Goal: Task Accomplishment & Management: Complete application form

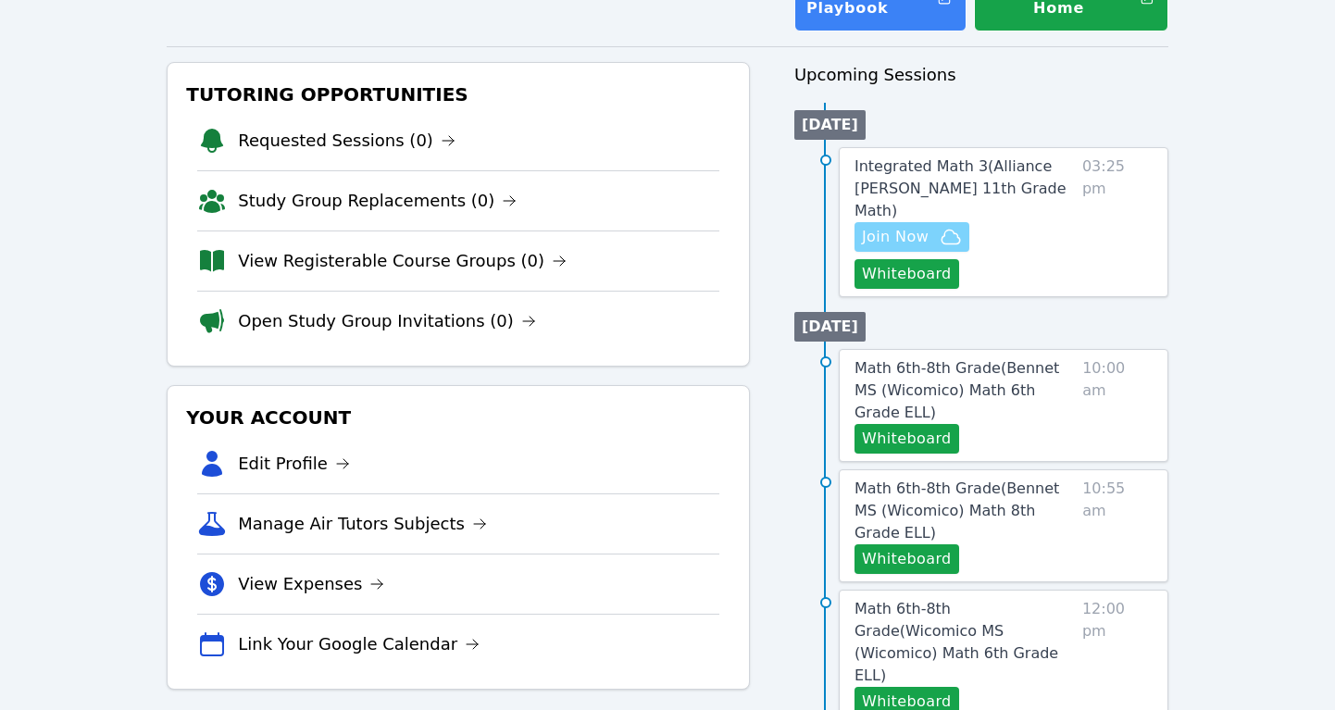
scroll to position [162, 0]
click at [910, 227] on span "Join Now" at bounding box center [895, 238] width 67 height 22
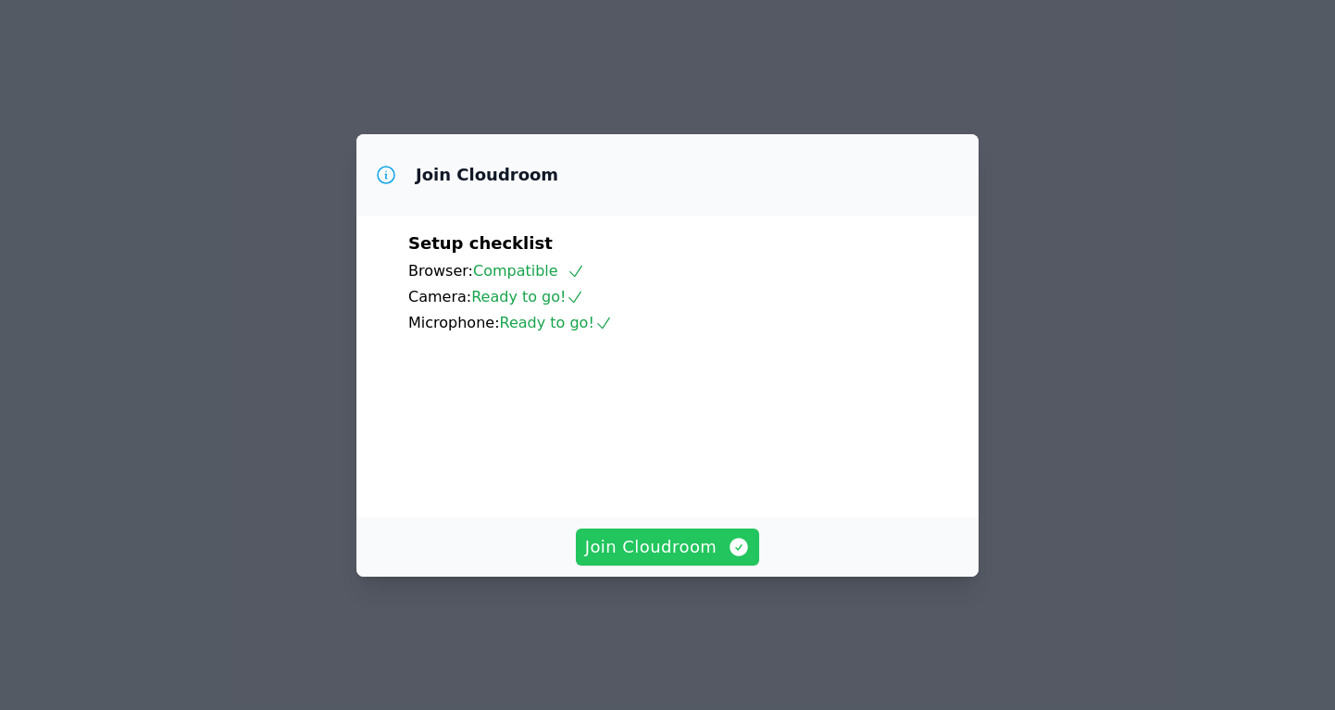
click at [700, 560] on span "Join Cloudroom" at bounding box center [668, 547] width 166 height 26
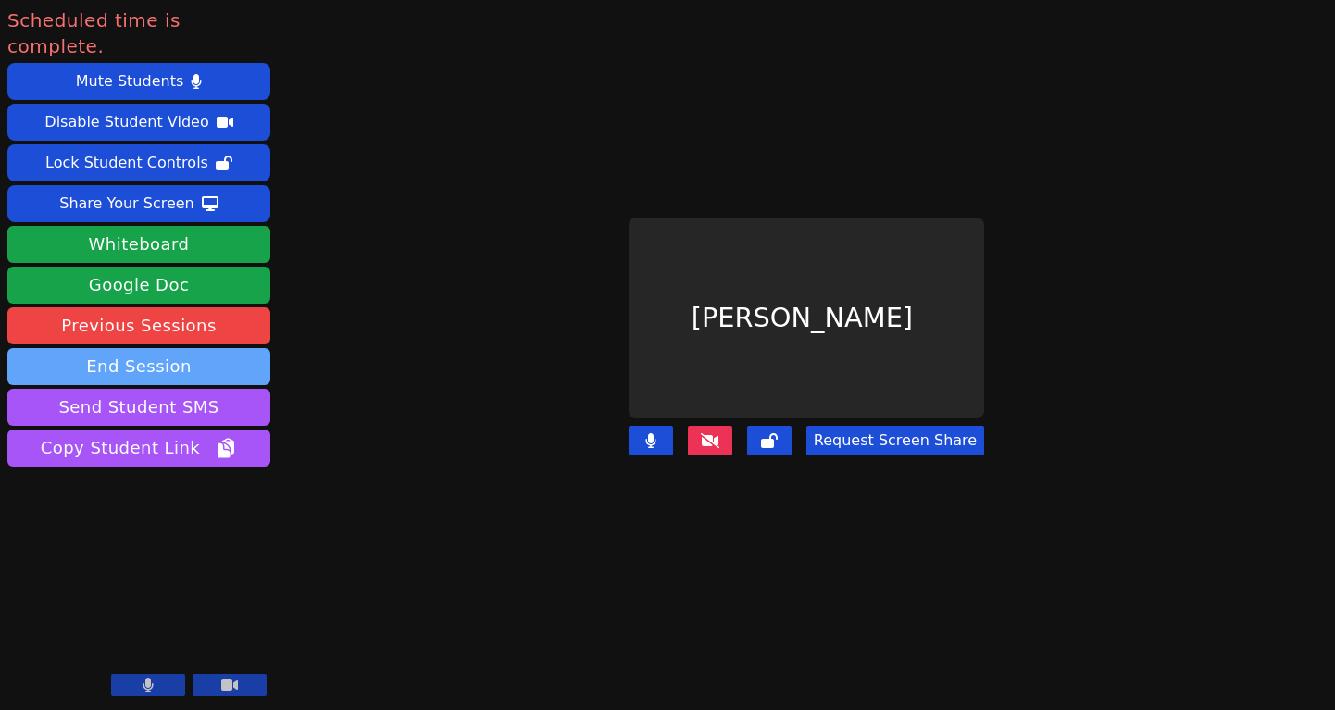
click at [231, 348] on button "End Session" at bounding box center [138, 366] width 263 height 37
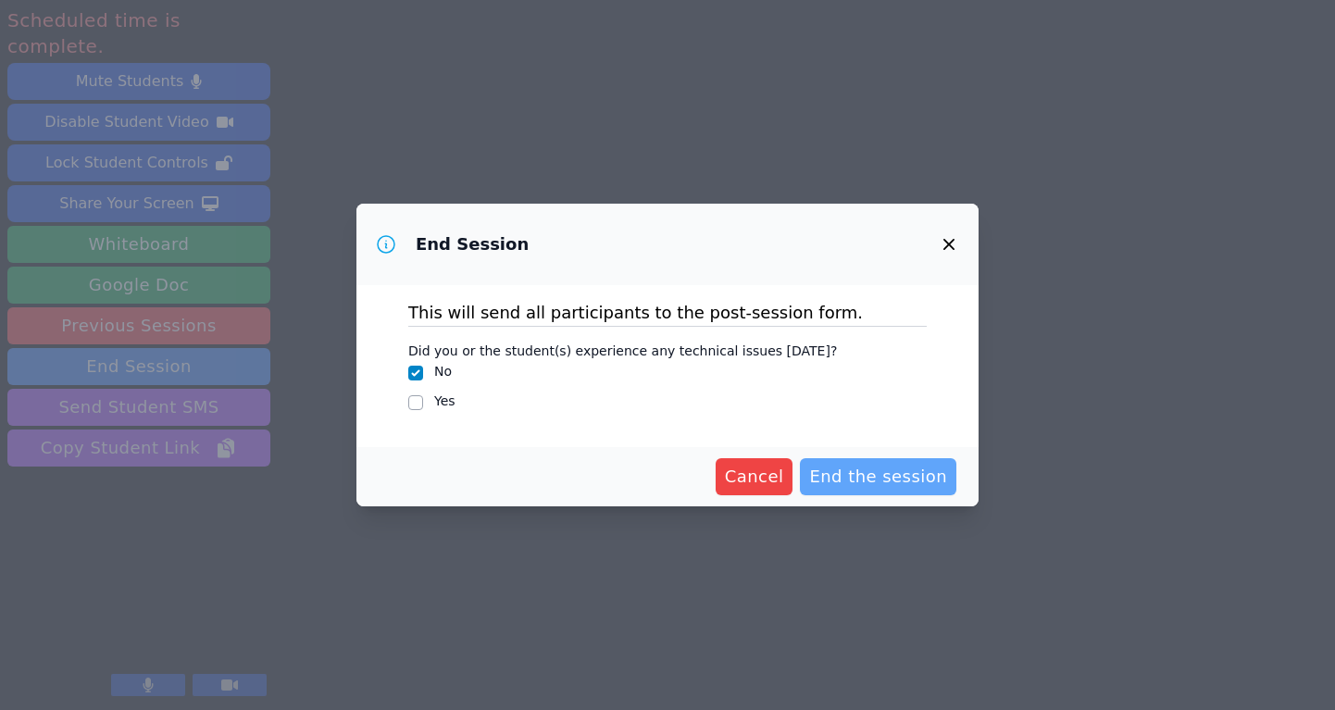
click at [911, 488] on span "End the session" at bounding box center [878, 477] width 138 height 26
click at [728, 465] on span "Cancel" at bounding box center [754, 477] width 59 height 26
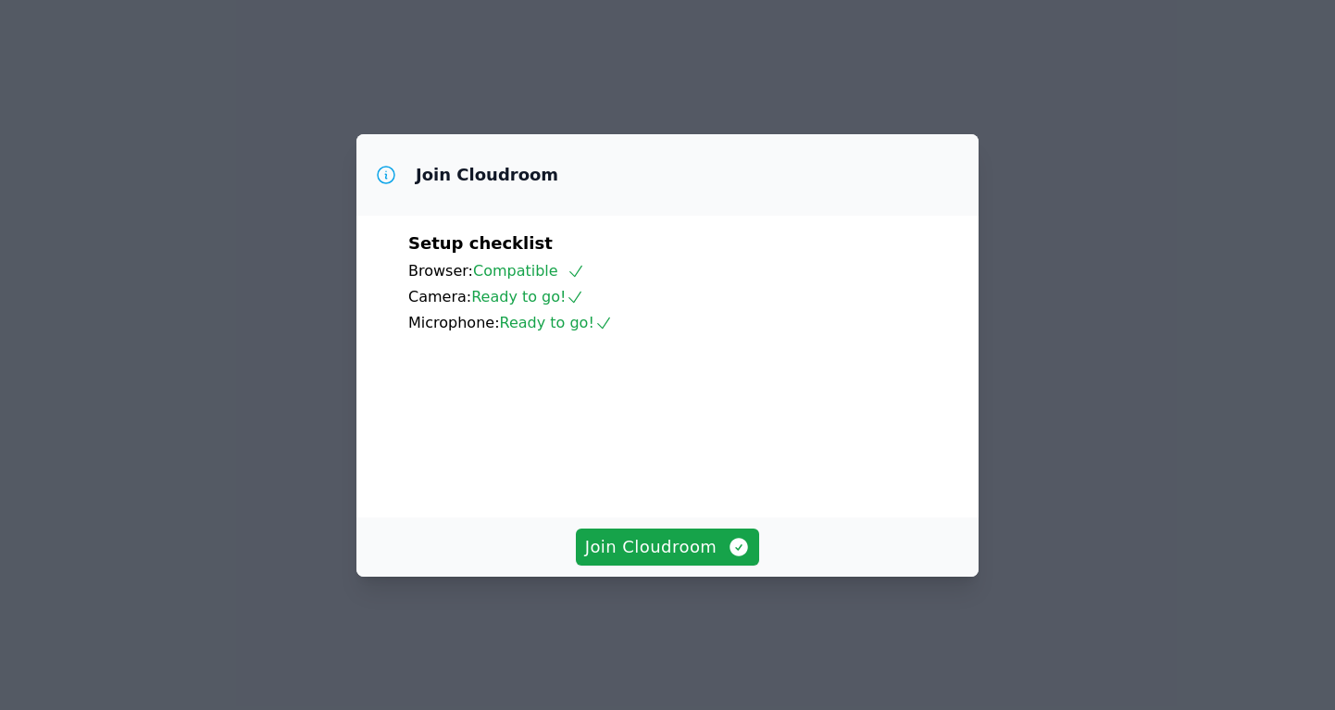
click button "Join Cloudroom" at bounding box center [668, 547] width 184 height 37
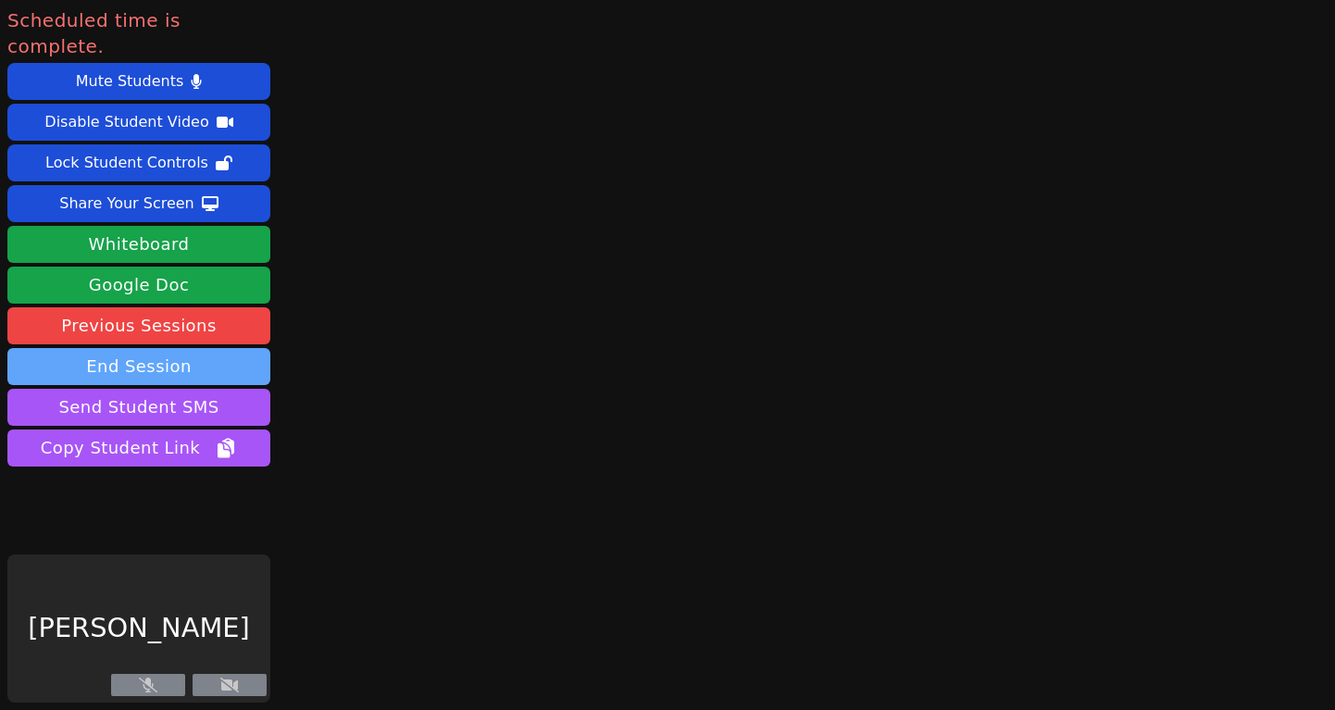
click at [216, 348] on button "End Session" at bounding box center [138, 366] width 263 height 37
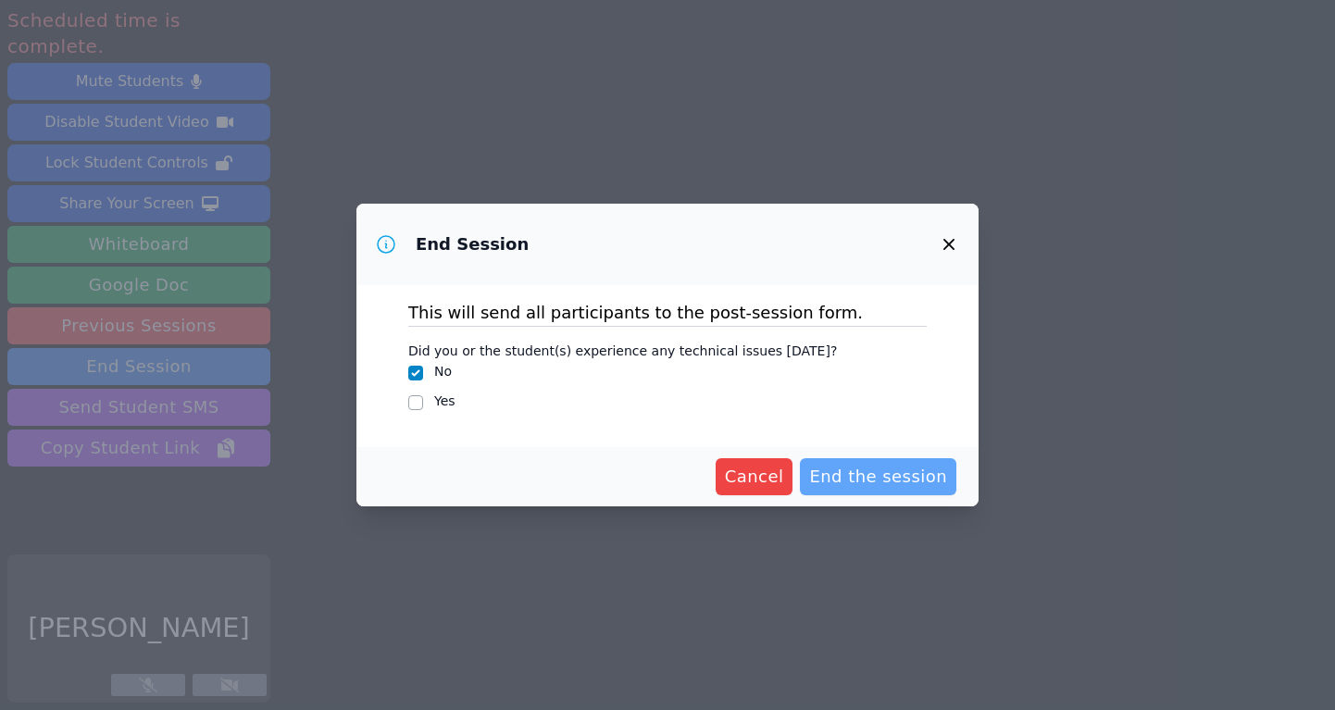
click at [883, 490] on button "End the session" at bounding box center [878, 476] width 156 height 37
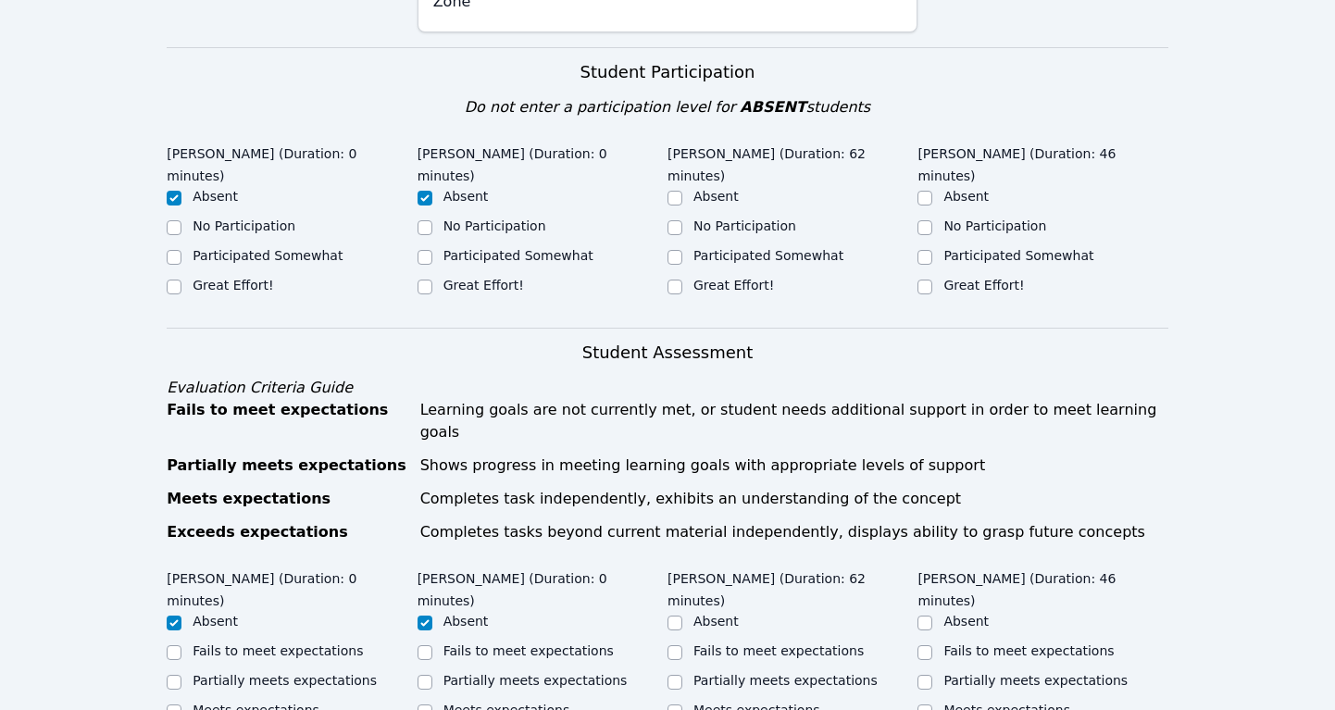
scroll to position [651, 0]
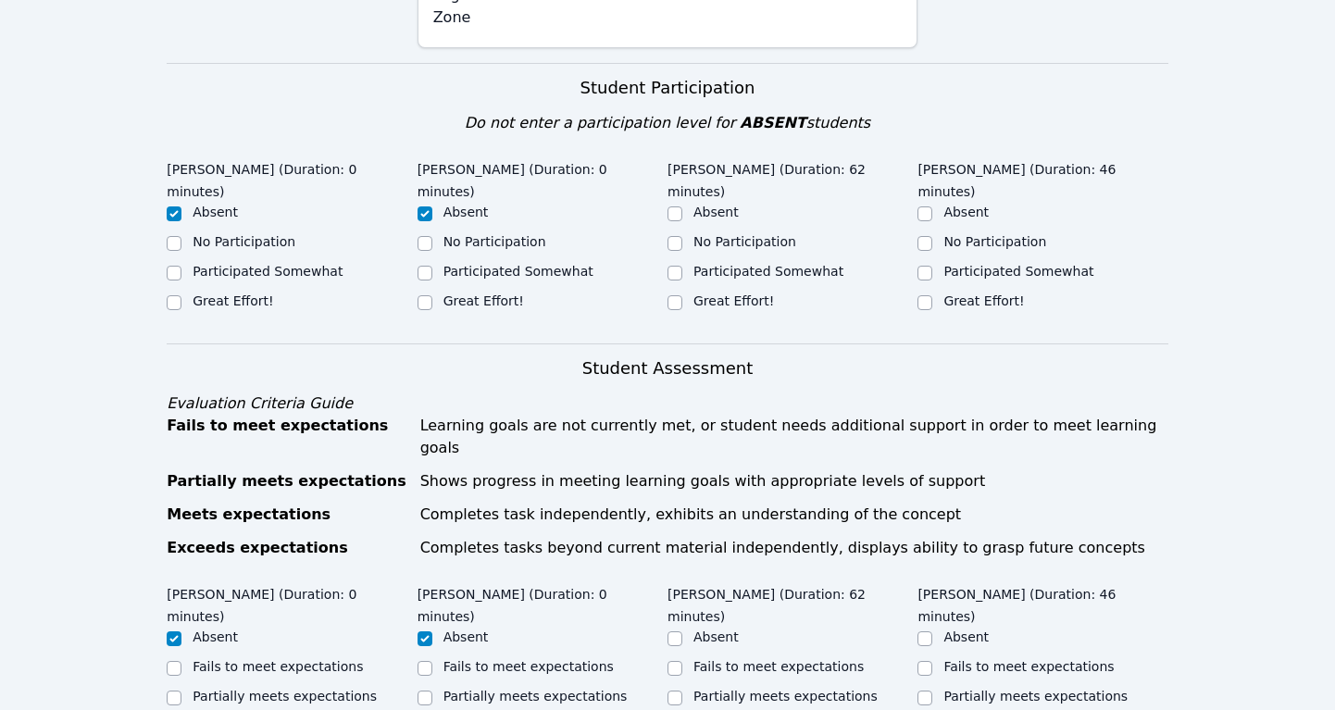
click at [726, 294] on label "Great Effort!" at bounding box center [734, 301] width 81 height 15
click at [682, 295] on input "Great Effort!" at bounding box center [675, 302] width 15 height 15
checkbox input "true"
click at [926, 295] on input "Great Effort!" at bounding box center [925, 302] width 15 height 15
checkbox input "true"
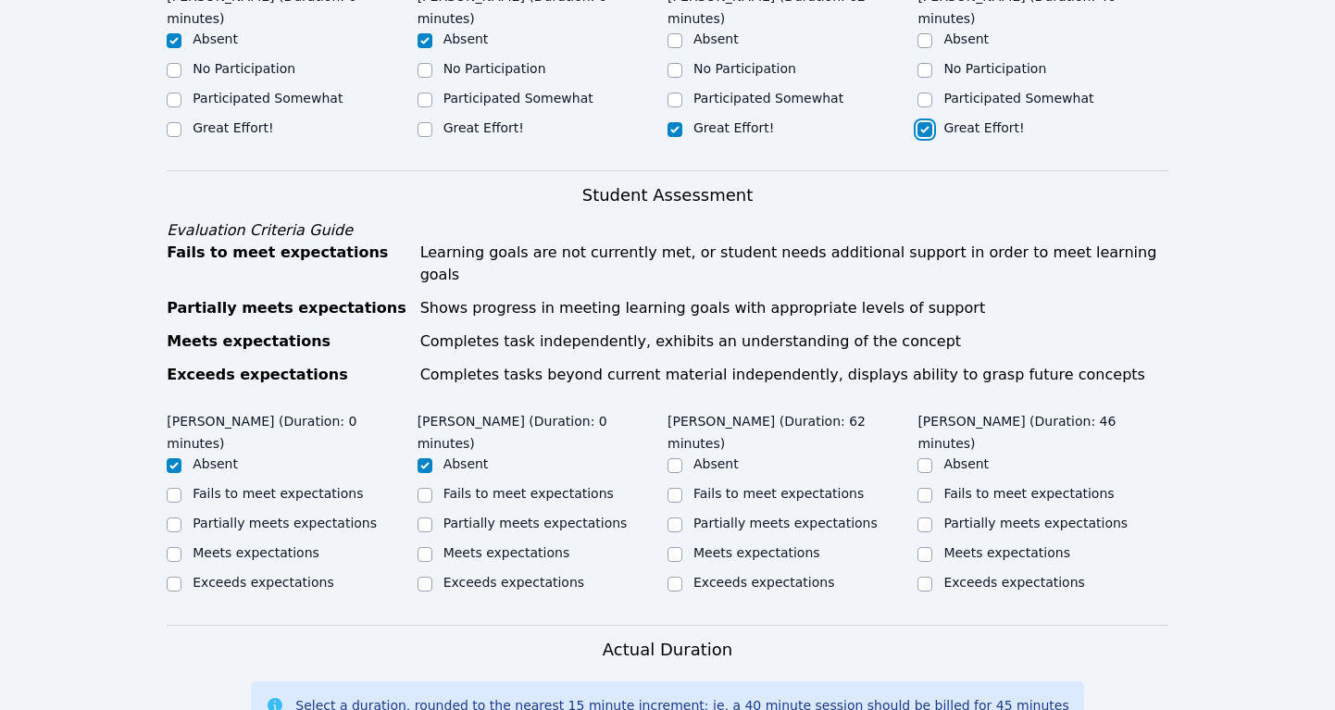
scroll to position [825, 0]
click at [677, 546] on input "Meets expectations" at bounding box center [675, 553] width 15 height 15
checkbox input "true"
click at [925, 546] on input "Meets expectations" at bounding box center [925, 553] width 15 height 15
checkbox input "true"
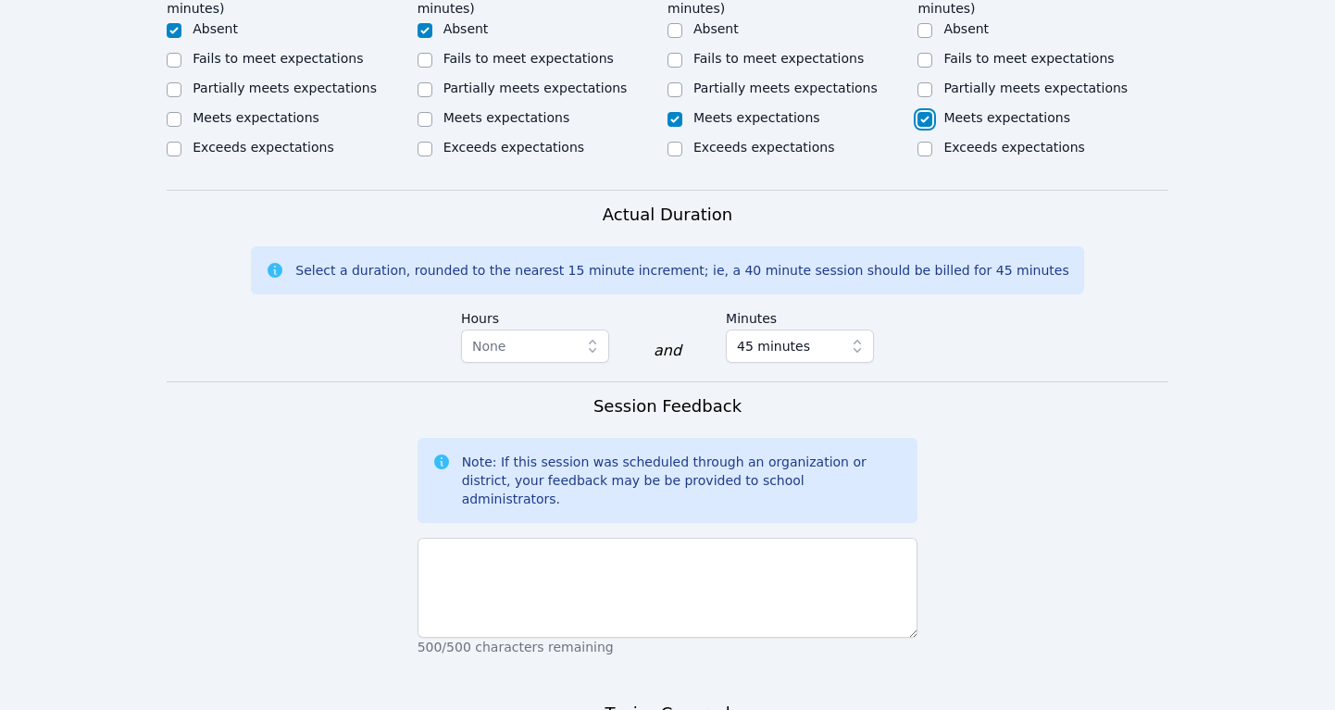
scroll to position [1261, 0]
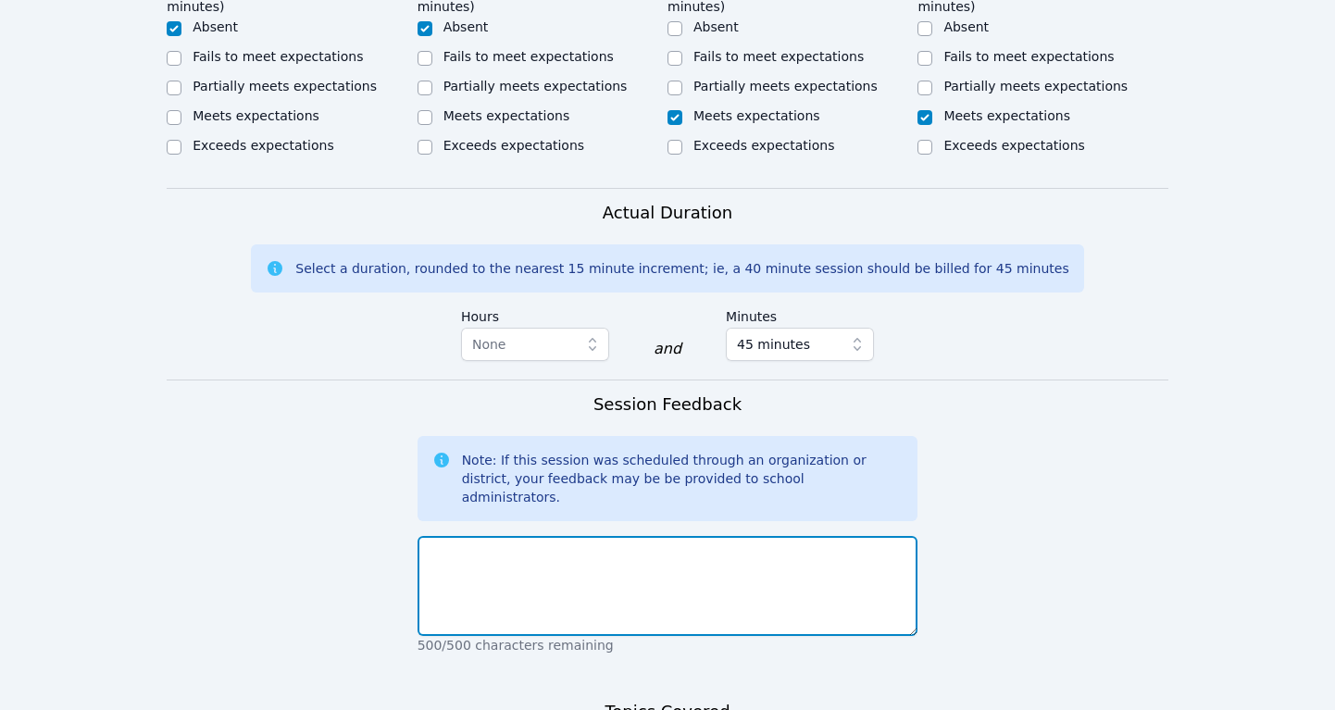
click at [812, 536] on textarea at bounding box center [668, 586] width 501 height 100
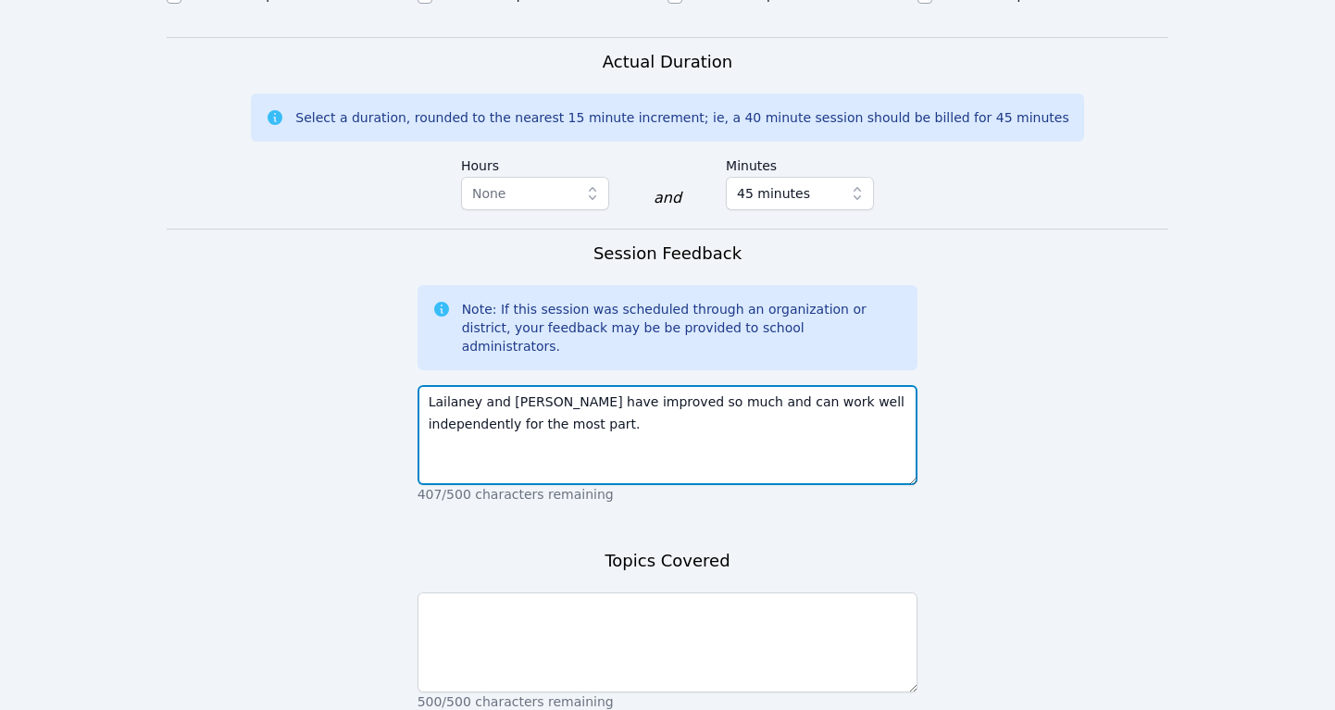
scroll to position [1419, 0]
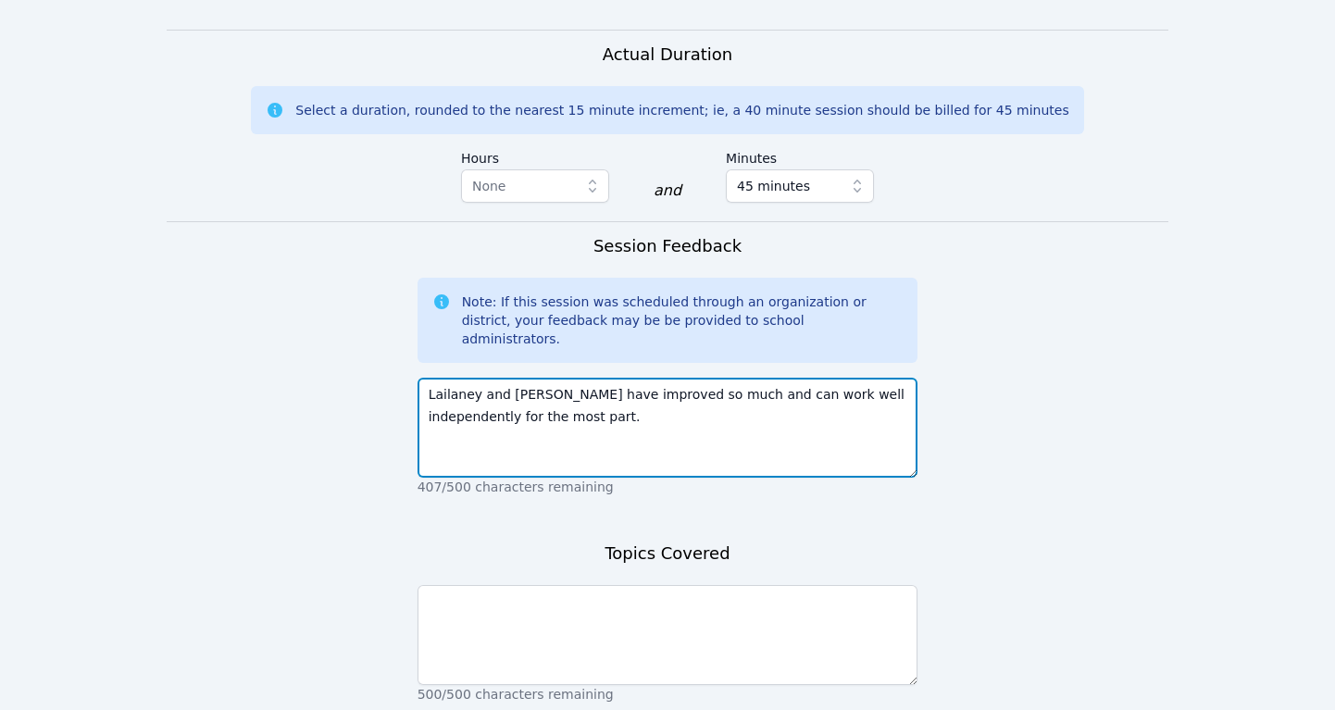
click at [883, 378] on textarea "Lailaney and Stella have improved so much and can work well independently for t…" at bounding box center [668, 428] width 501 height 100
type textarea "Lailaney and Stella have improved so much and can work well independently- for …"
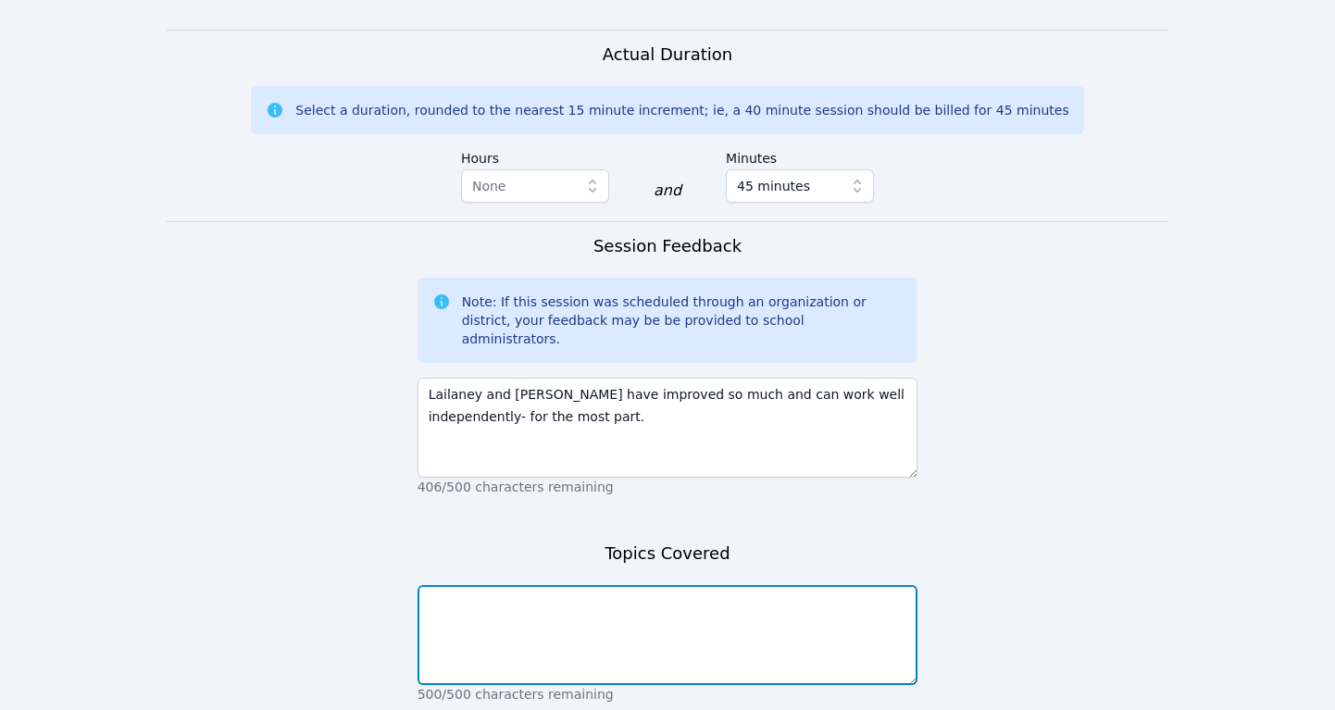
click at [757, 585] on textarea at bounding box center [668, 635] width 501 height 100
click at [519, 585] on textarea "Weekly packet. Solving for x" at bounding box center [668, 635] width 501 height 100
drag, startPoint x: 599, startPoint y: 516, endPoint x: 524, endPoint y: 513, distance: 75.1
click at [524, 585] on textarea "Weekly packet- Solving for x" at bounding box center [668, 635] width 501 height 100
type textarea "Weekly packet- Finding roots"
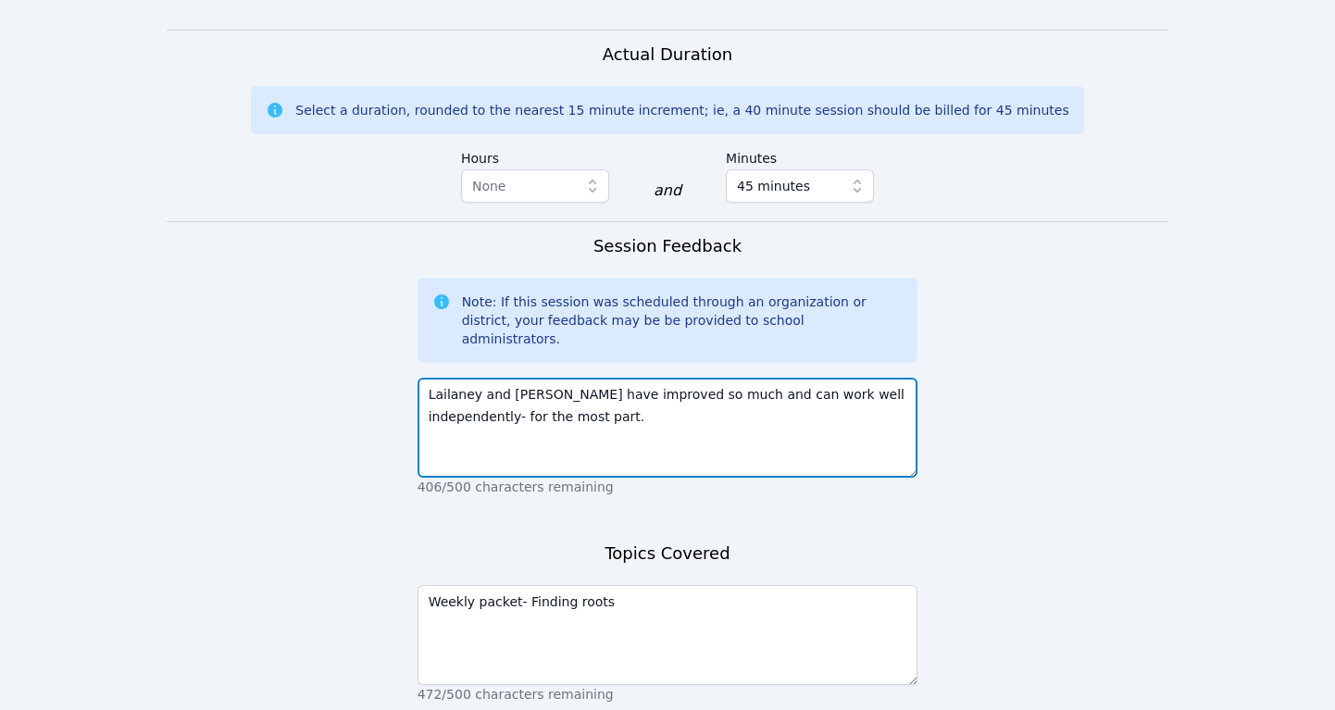
click at [567, 378] on textarea "Lailaney and Stella have improved so much and can work well independently- for …" at bounding box center [668, 428] width 501 height 100
click at [591, 378] on textarea "Lailaney and Stella have improved so much and can work well independently- for …" at bounding box center [668, 428] width 501 height 100
click at [887, 378] on textarea "Lailaney and Stella have improved so much and can work well independently- for …" at bounding box center [668, 428] width 501 height 100
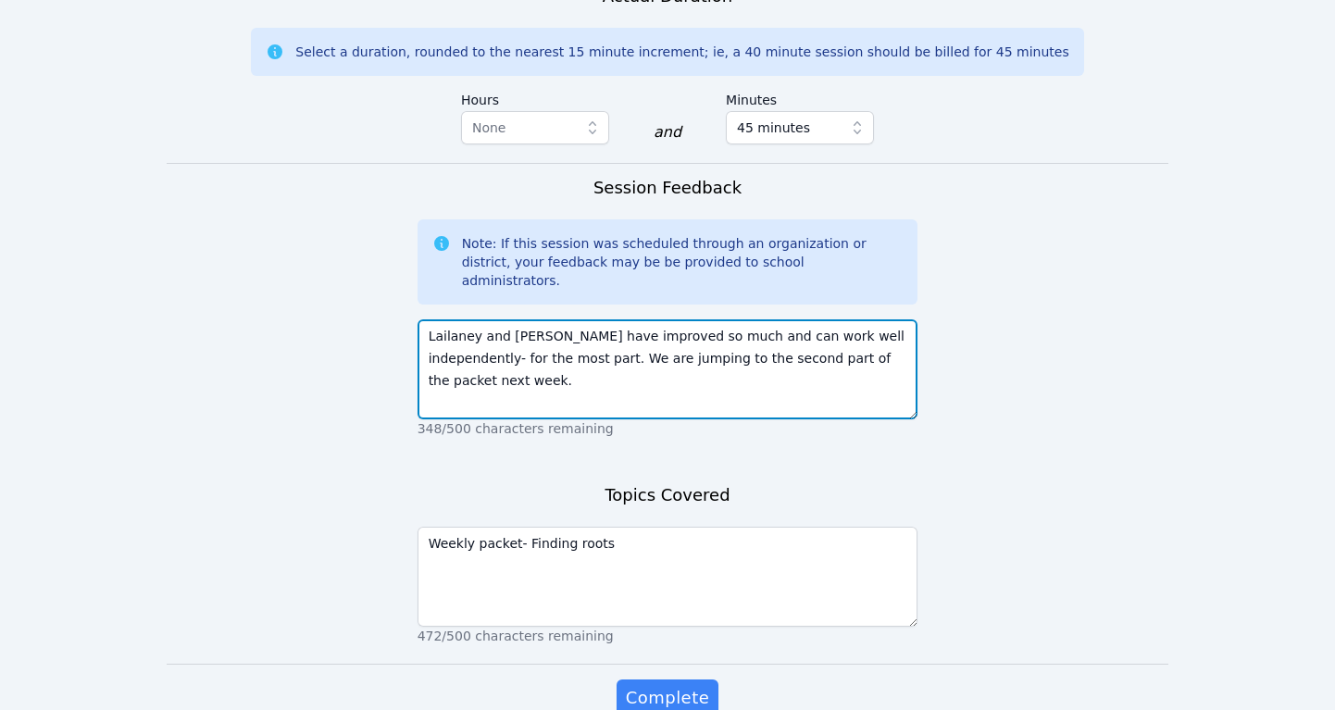
scroll to position [1488, 0]
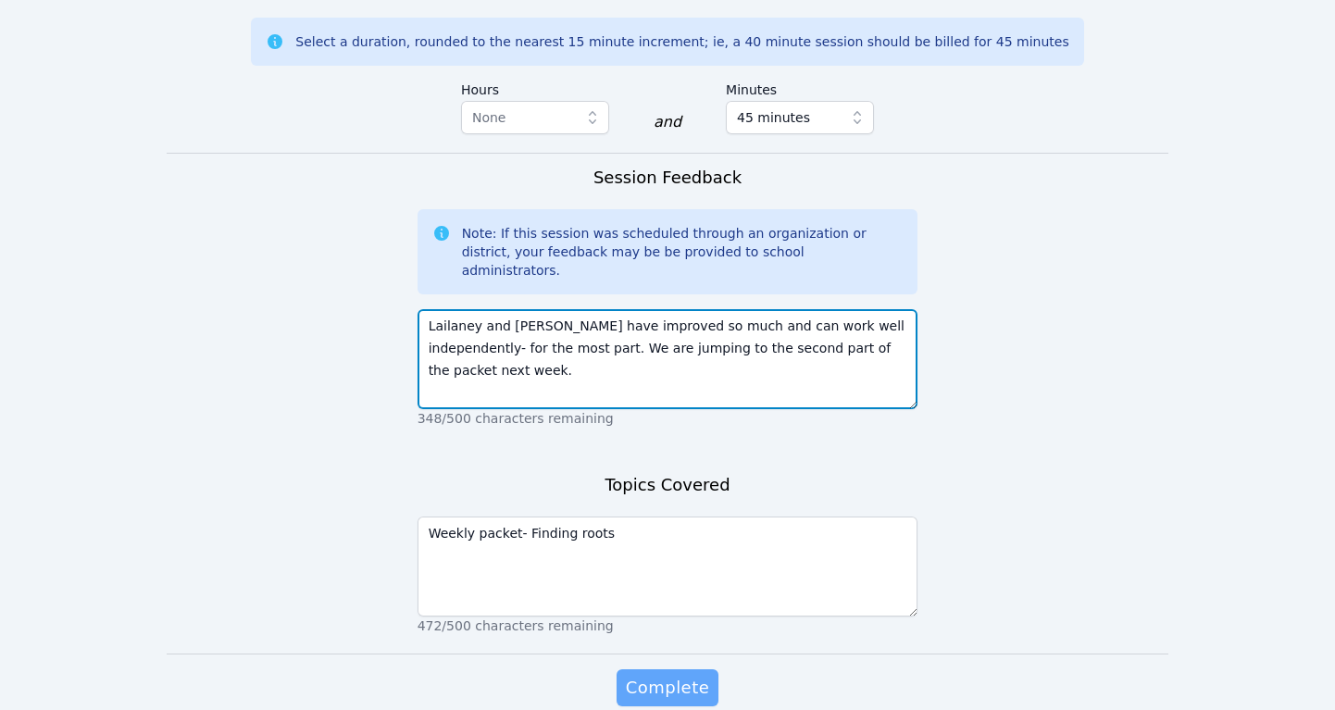
type textarea "Lailaney and Stella have improved so much and can work well independently- for …"
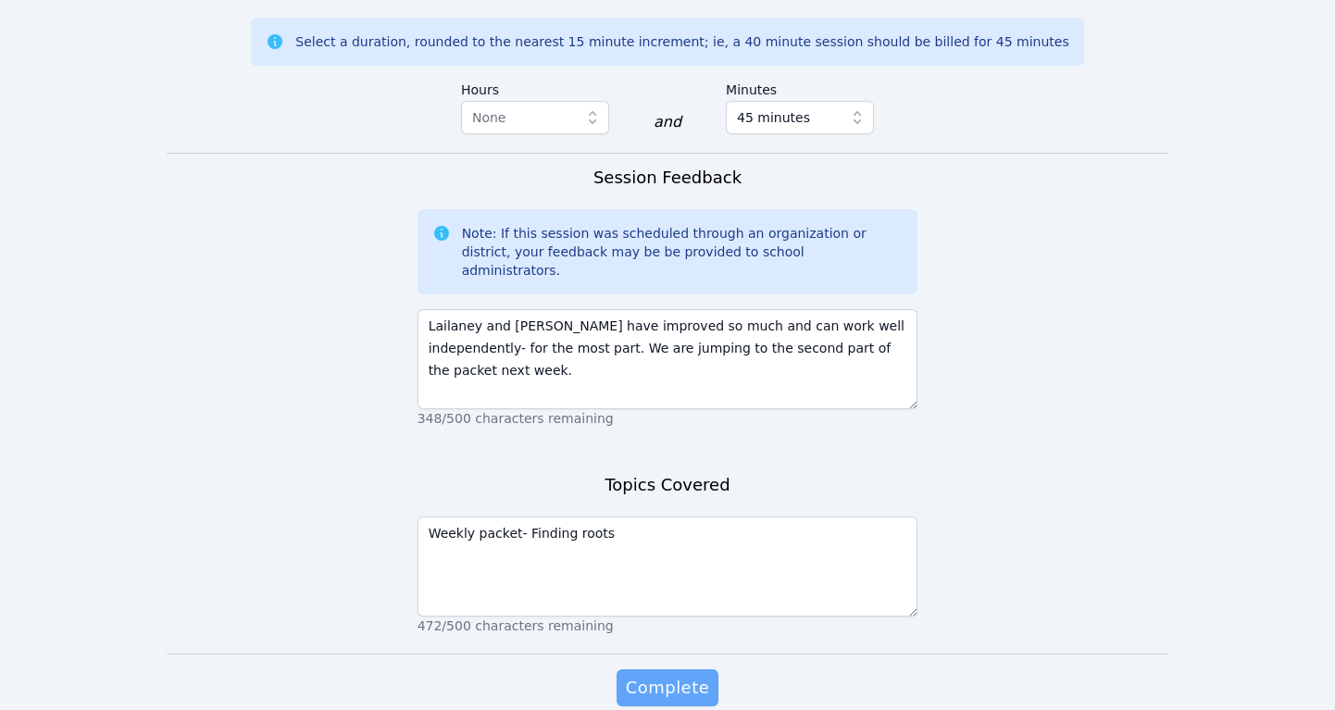
click at [654, 675] on span "Complete" at bounding box center [667, 688] width 83 height 26
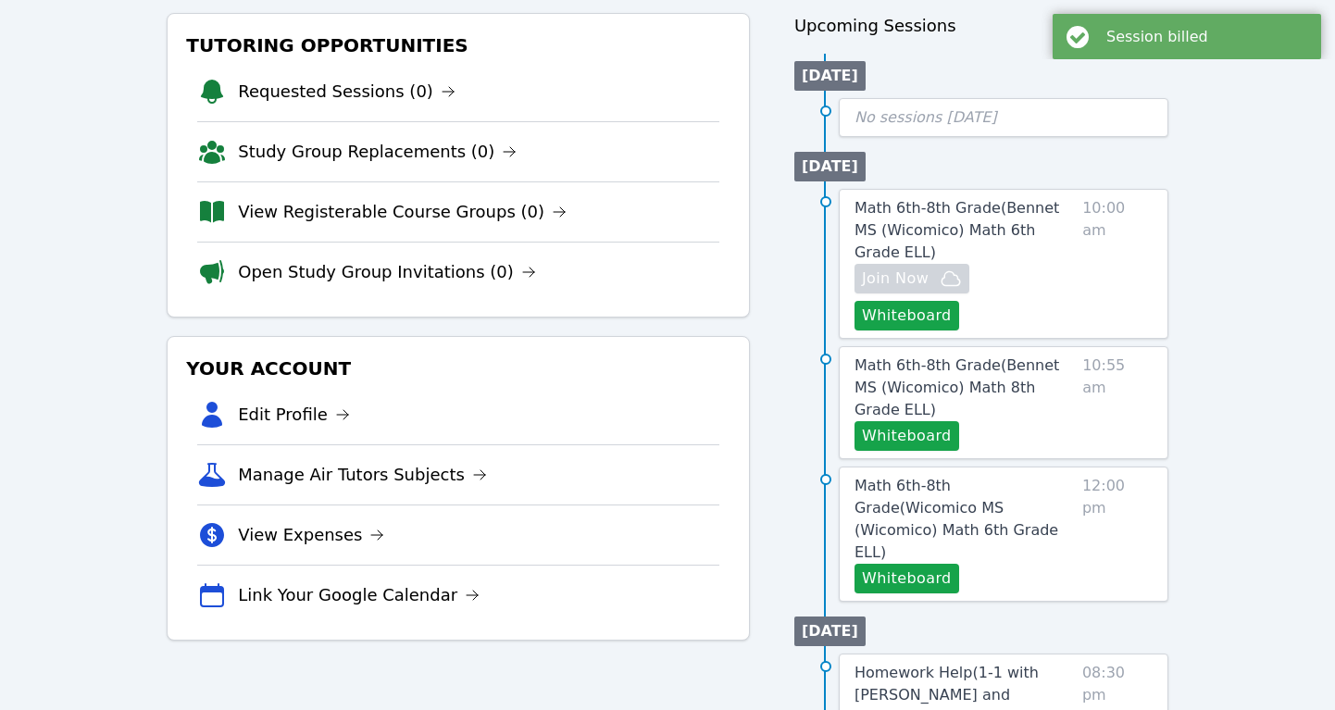
scroll to position [216, 0]
